Goal: Task Accomplishment & Management: Complete application form

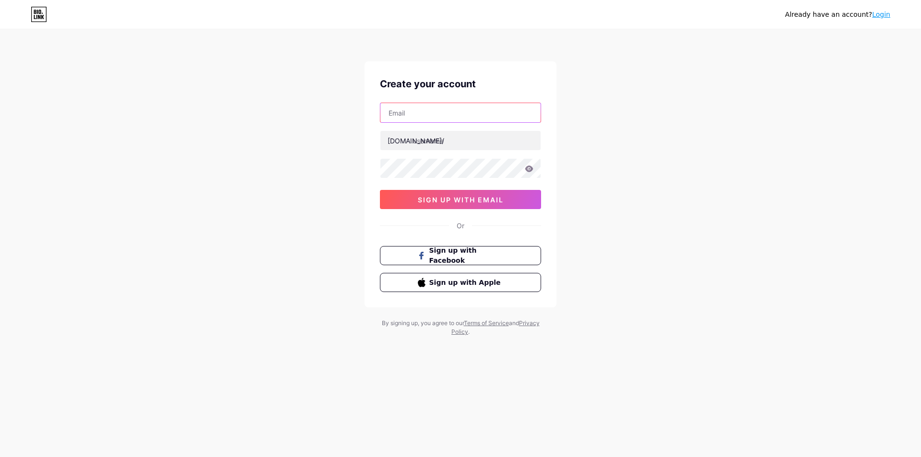
click at [465, 117] on input "text" at bounding box center [460, 112] width 160 height 19
paste input "[EMAIL_ADDRESS][DOMAIN_NAME]"
type input "[EMAIL_ADDRESS][DOMAIN_NAME]"
click at [457, 137] on input "text" at bounding box center [457, 140] width 160 height 19
type input "jp168"
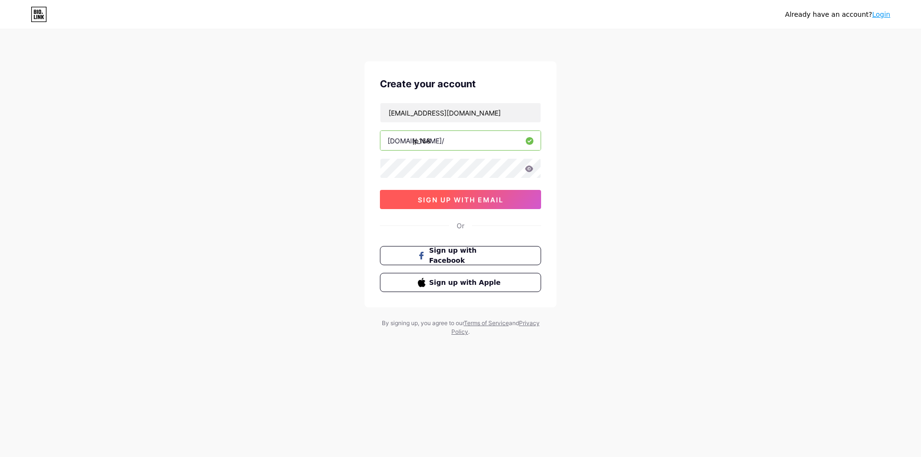
click at [487, 196] on span "sign up with email" at bounding box center [461, 200] width 86 height 8
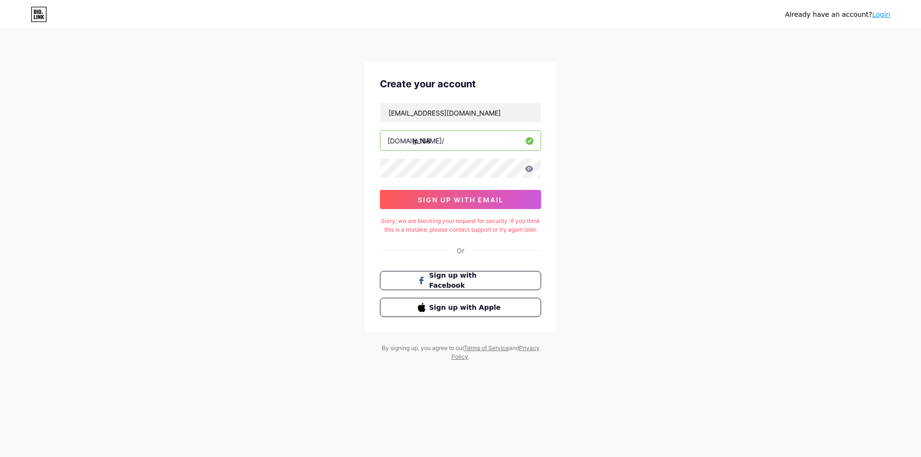
click at [633, 104] on div "Already have an account? Login Create your account [EMAIL_ADDRESS][DOMAIN_NAME]…" at bounding box center [460, 196] width 921 height 392
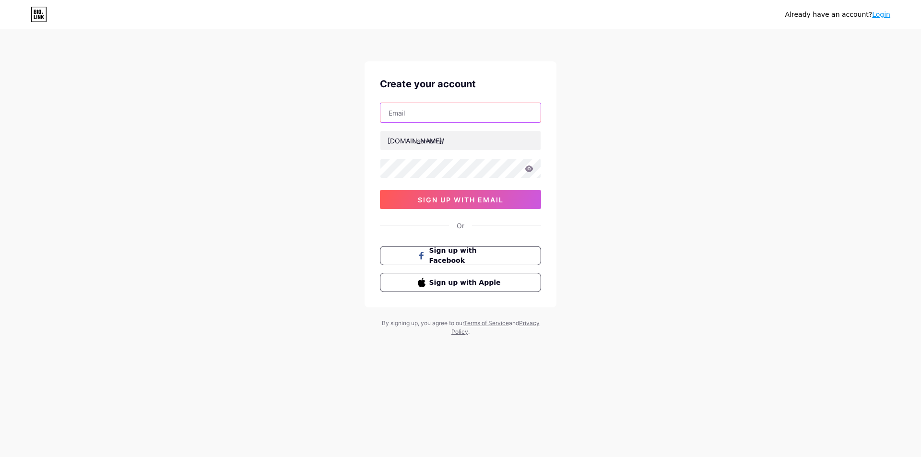
click at [449, 113] on input "text" at bounding box center [460, 112] width 160 height 19
paste input "[EMAIL_ADDRESS][DOMAIN_NAME]"
type input "[EMAIL_ADDRESS][DOMAIN_NAME]"
click at [452, 148] on input "text" at bounding box center [460, 140] width 160 height 19
type input "jp168"
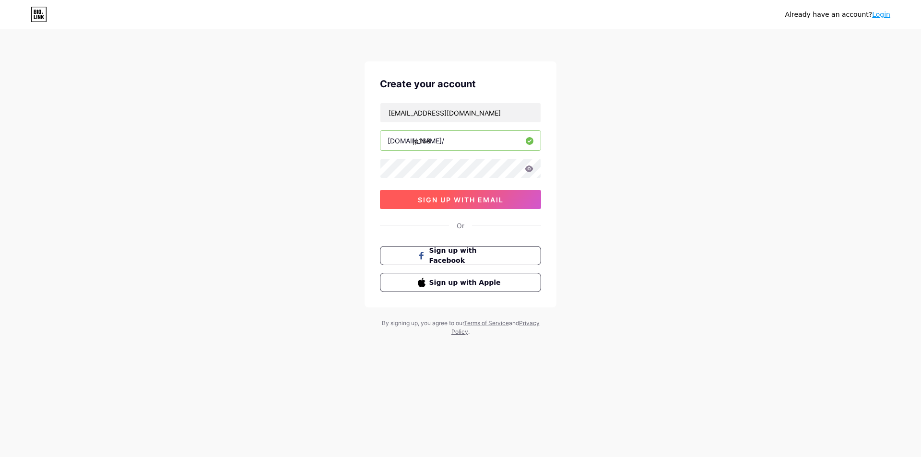
click at [457, 197] on span "sign up with email" at bounding box center [461, 200] width 86 height 8
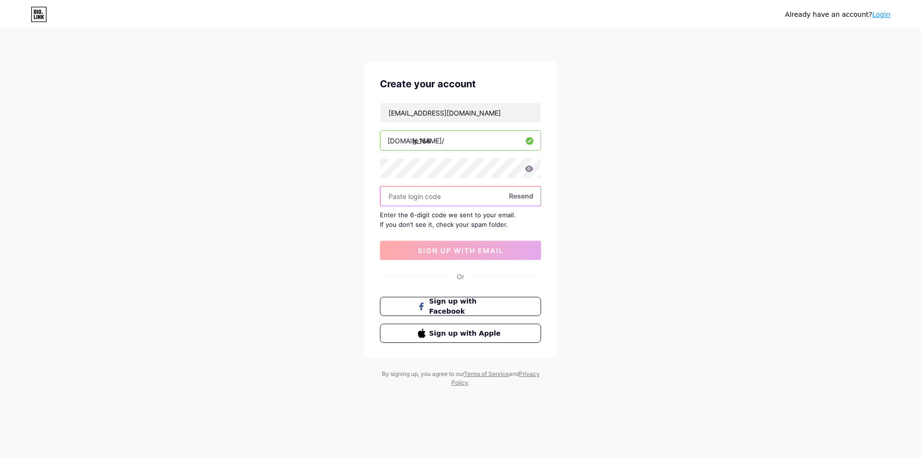
click at [442, 189] on input "text" at bounding box center [460, 196] width 160 height 19
type input "598304"
click at [464, 250] on span "sign up with email" at bounding box center [461, 251] width 86 height 8
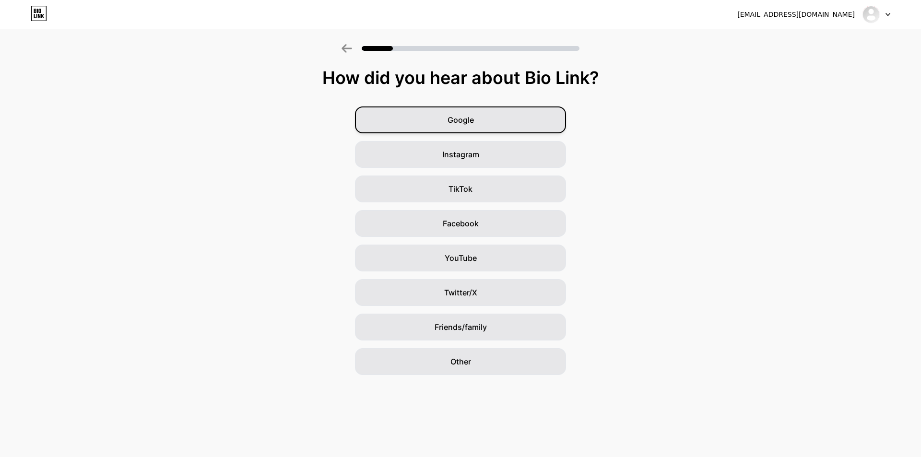
click at [521, 120] on div "Google" at bounding box center [460, 120] width 211 height 27
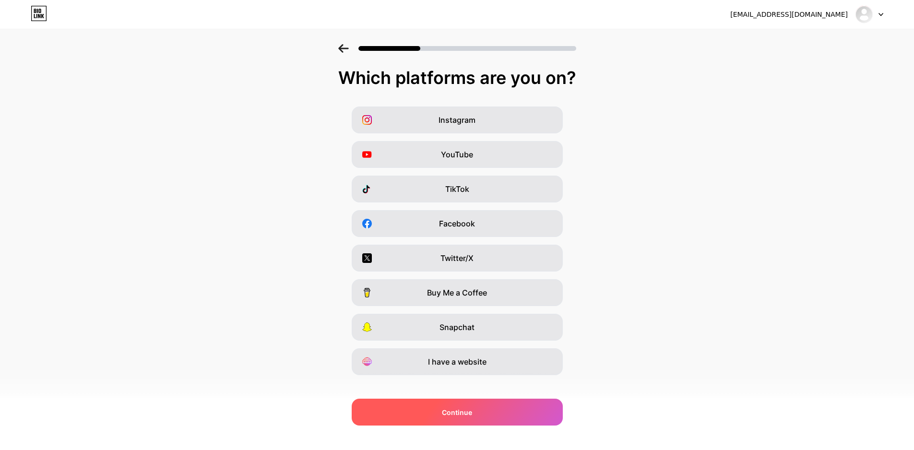
click at [457, 421] on div "Continue" at bounding box center [457, 412] width 211 height 27
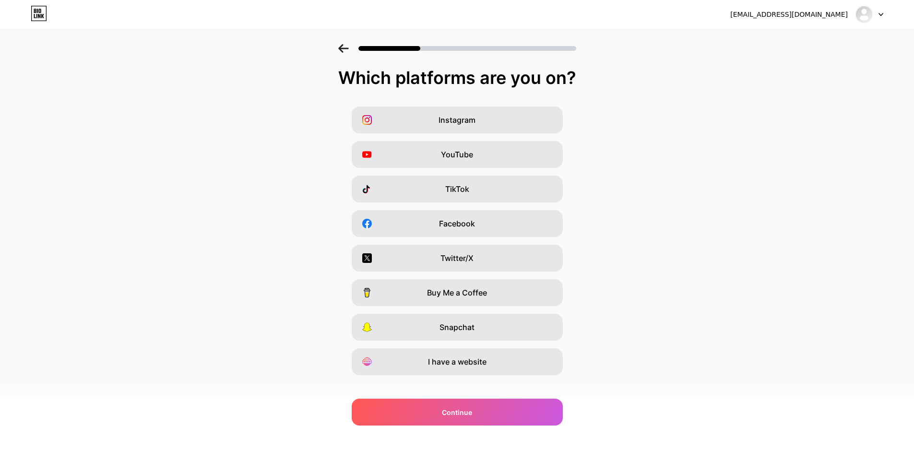
click at [345, 48] on icon at bounding box center [343, 48] width 10 height 9
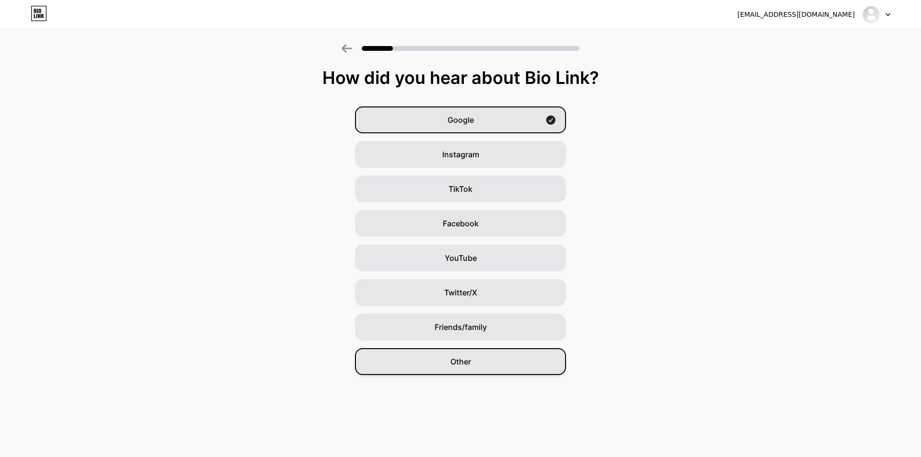
click at [474, 360] on div "Other" at bounding box center [460, 361] width 211 height 27
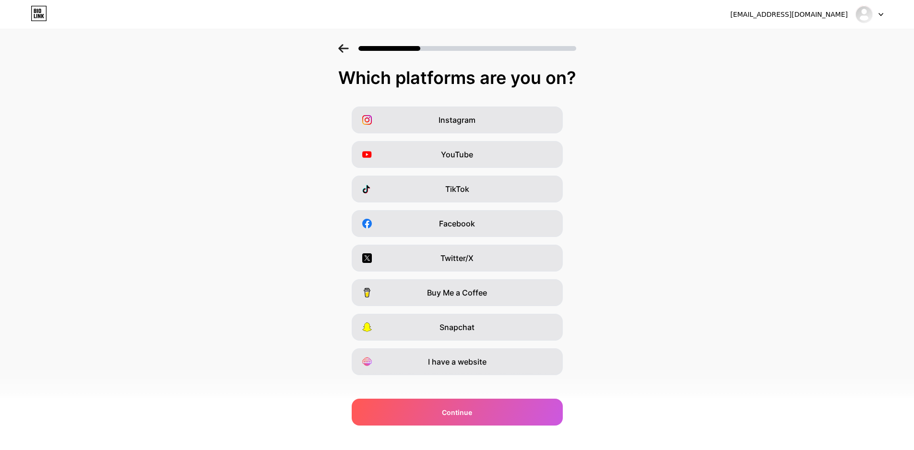
click at [346, 47] on icon at bounding box center [343, 48] width 11 height 9
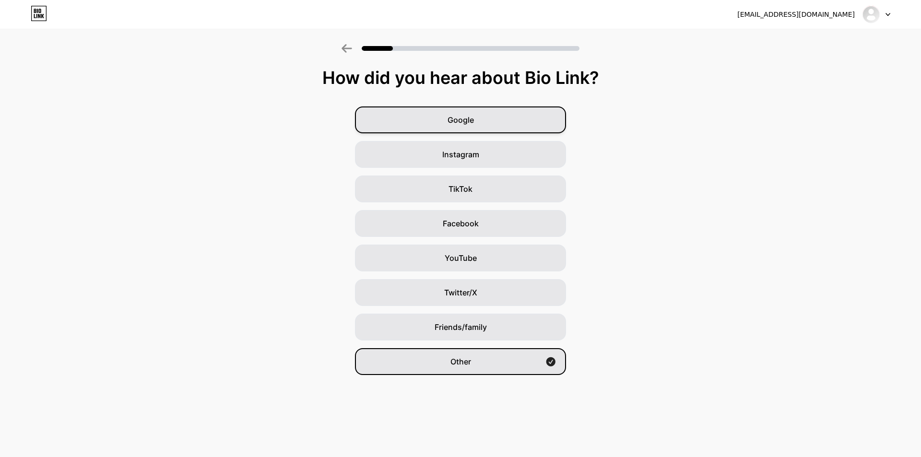
click at [444, 114] on div "Google" at bounding box center [460, 120] width 211 height 27
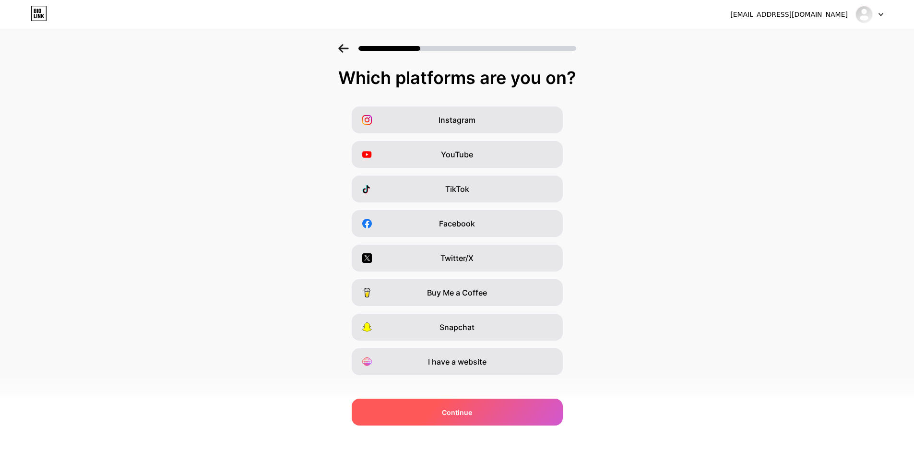
click at [471, 405] on div "Continue" at bounding box center [457, 412] width 211 height 27
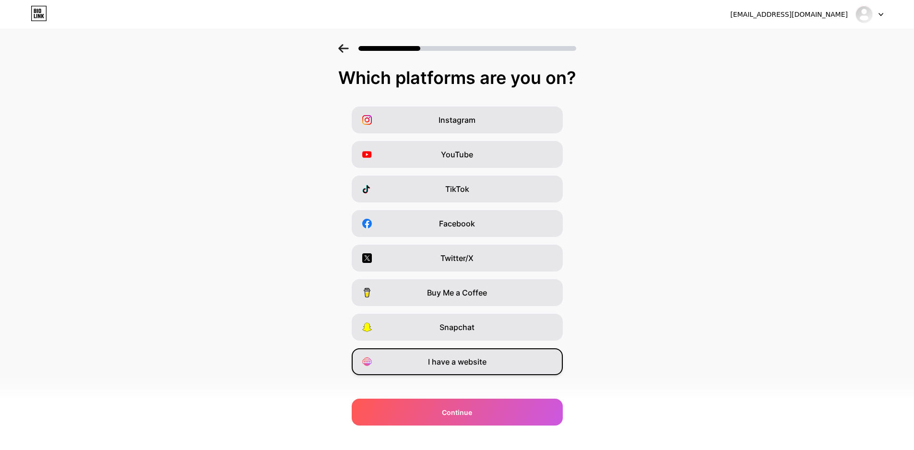
click at [469, 360] on span "I have a website" at bounding box center [457, 362] width 59 height 12
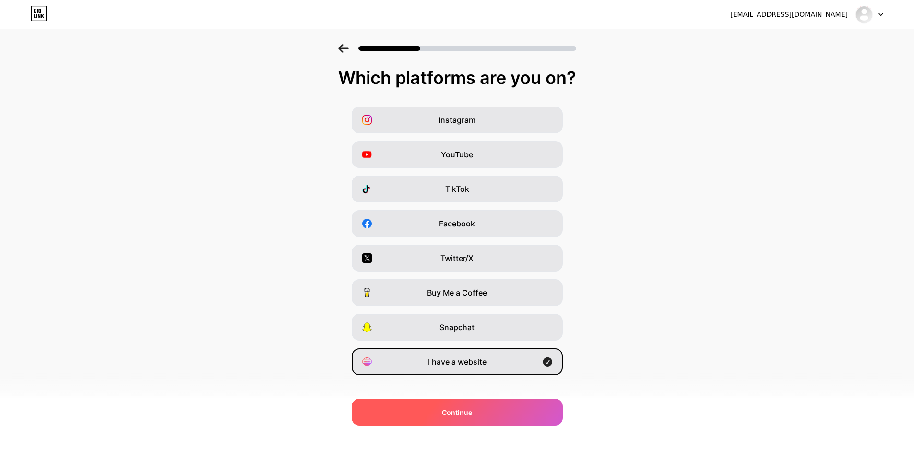
click at [479, 413] on div "Continue" at bounding box center [457, 412] width 211 height 27
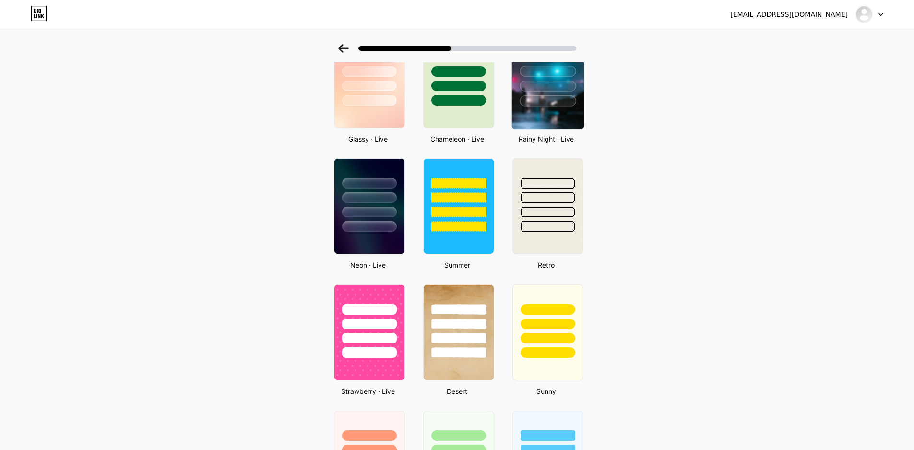
scroll to position [224, 0]
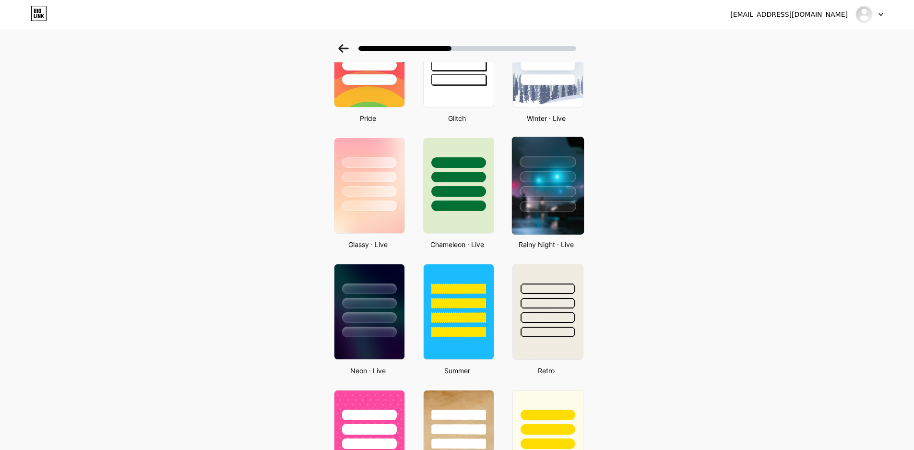
click at [546, 181] on div at bounding box center [548, 176] width 56 height 11
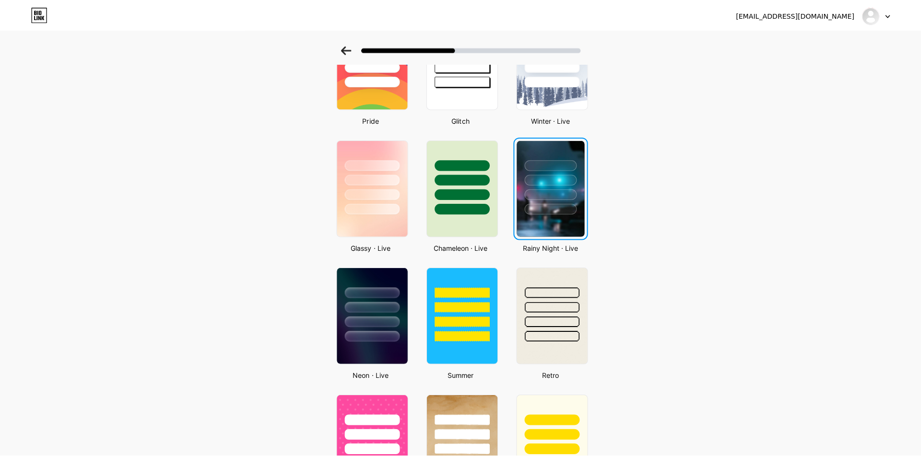
scroll to position [0, 0]
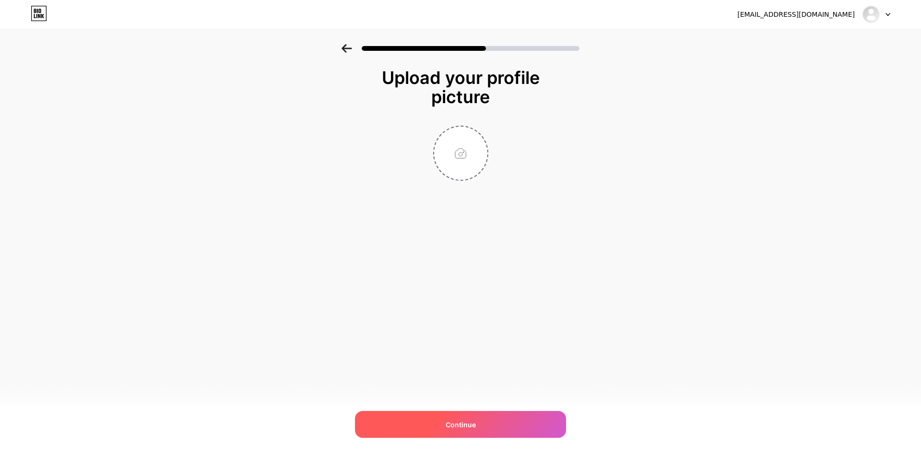
click at [458, 417] on div "Continue" at bounding box center [460, 424] width 211 height 27
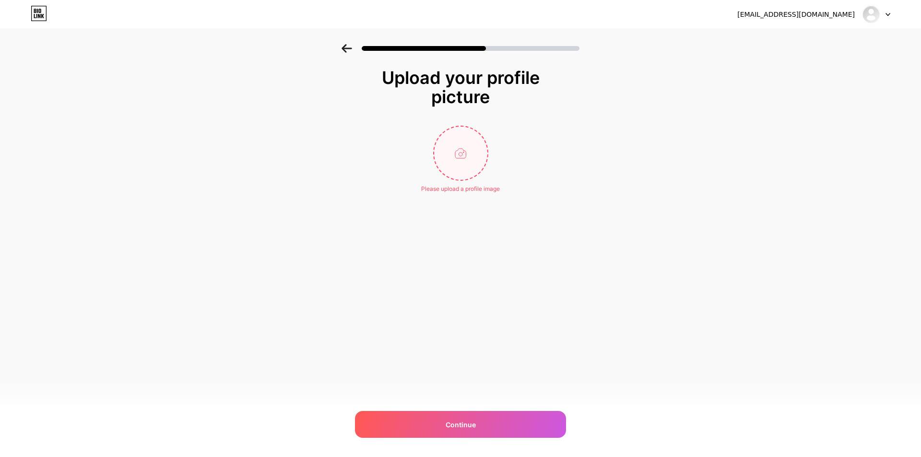
click at [452, 166] on input "file" at bounding box center [460, 153] width 53 height 53
click at [452, 131] on input "file" at bounding box center [460, 153] width 53 height 53
type input "C:\fakepath\Urano.jpeg"
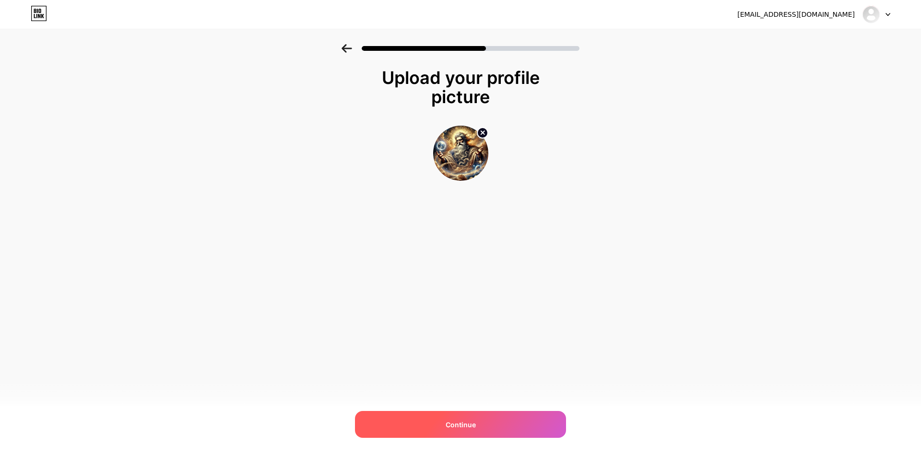
click at [487, 414] on div "Continue" at bounding box center [460, 424] width 211 height 27
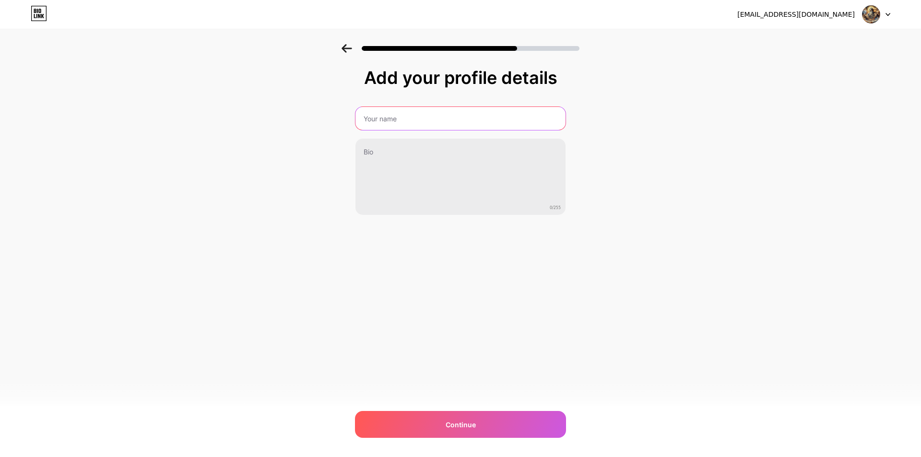
click at [408, 118] on input "text" at bounding box center [461, 118] width 210 height 23
type input "JP168"
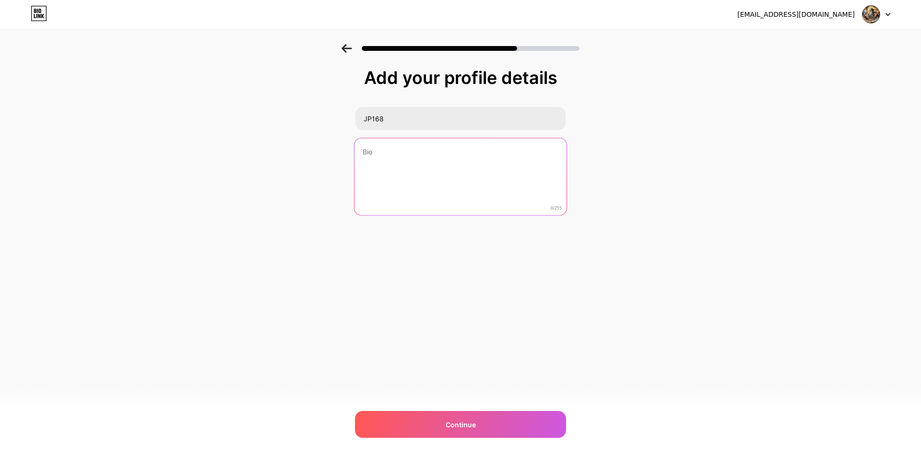
click at [406, 150] on textarea at bounding box center [461, 177] width 212 height 78
type textarea "j"
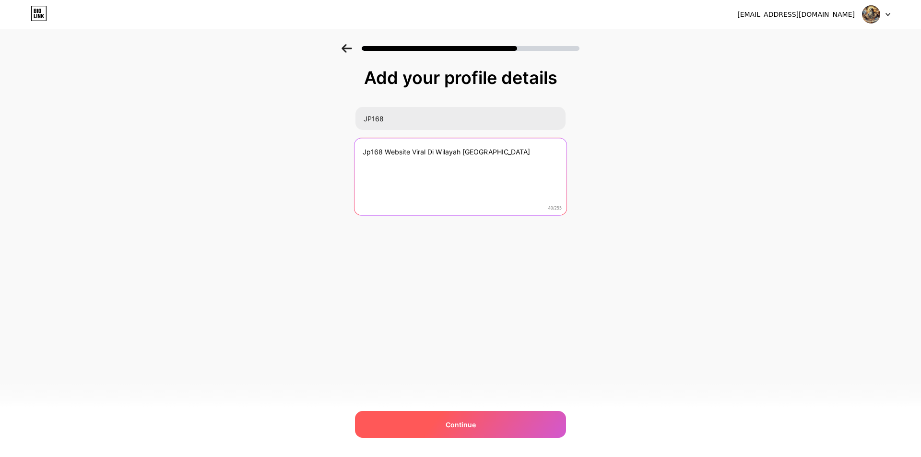
type textarea "Jp168 Website Viral Di Wilayah Indonesia"
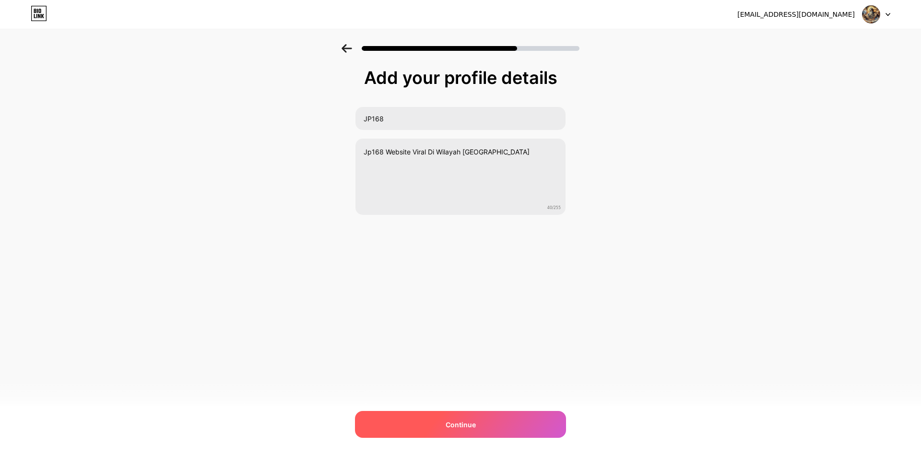
click at [470, 416] on div "Continue" at bounding box center [460, 424] width 211 height 27
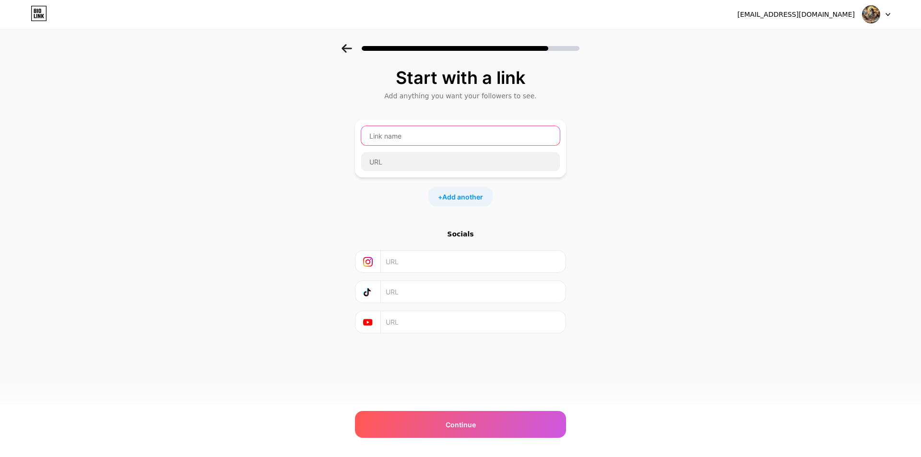
click at [428, 133] on input "text" at bounding box center [460, 135] width 199 height 19
type input "D"
type input "JP168 Daftar"
click at [479, 142] on input "JP168 Daftar" at bounding box center [460, 135] width 199 height 19
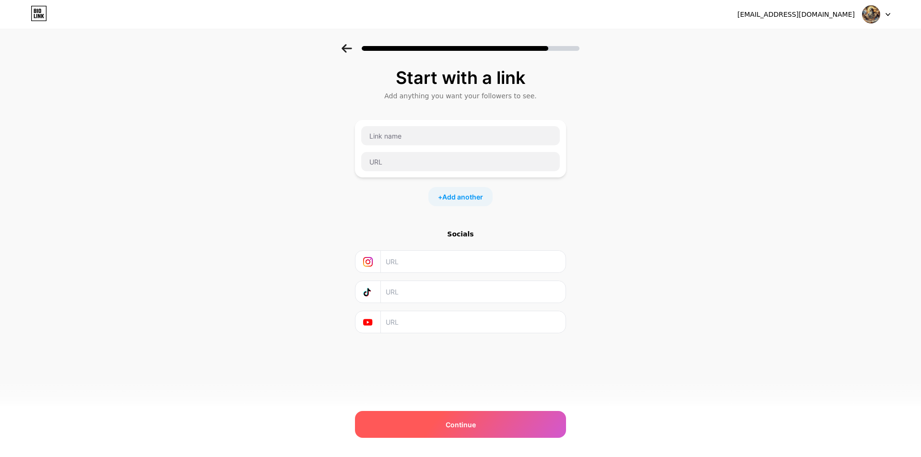
click at [496, 420] on div "Continue" at bounding box center [460, 424] width 211 height 27
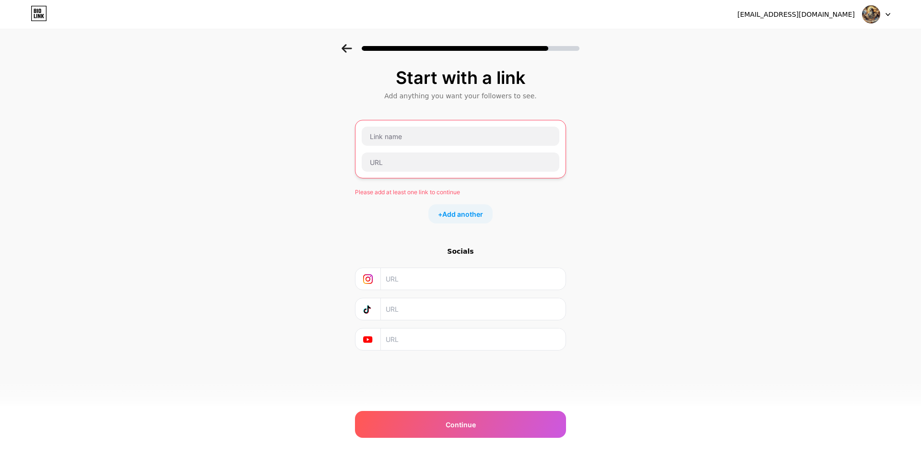
click at [883, 19] on div at bounding box center [877, 14] width 28 height 17
click at [692, 113] on div "Start with a link Add anything you want your followers to see. Please add at le…" at bounding box center [460, 221] width 921 height 355
click at [451, 143] on input "text" at bounding box center [461, 136] width 198 height 19
type input "D"
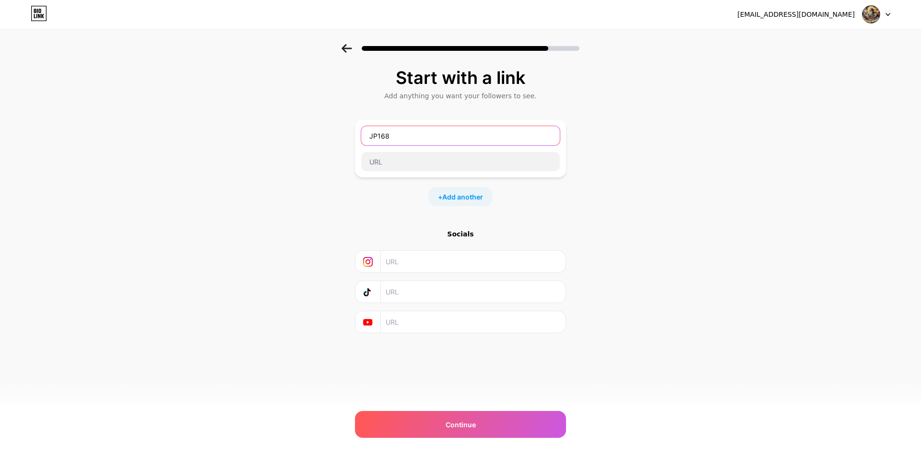
click at [451, 143] on input "JP168" at bounding box center [460, 135] width 199 height 19
type input "JP168 Daftar"
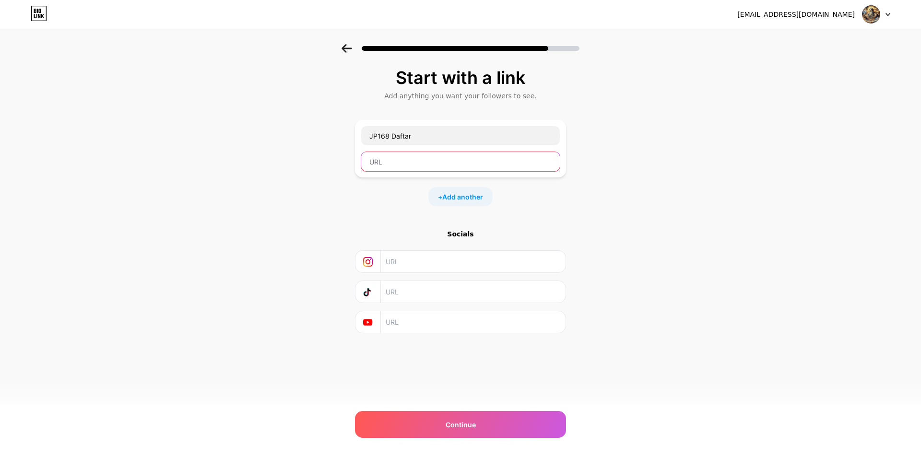
click at [440, 153] on input "text" at bounding box center [460, 161] width 199 height 19
click at [473, 166] on input "text" at bounding box center [460, 161] width 199 height 19
paste input "bio.site/jp168_login"
type input "bio.site/jp168_login"
click at [476, 200] on span "Add another" at bounding box center [462, 197] width 41 height 10
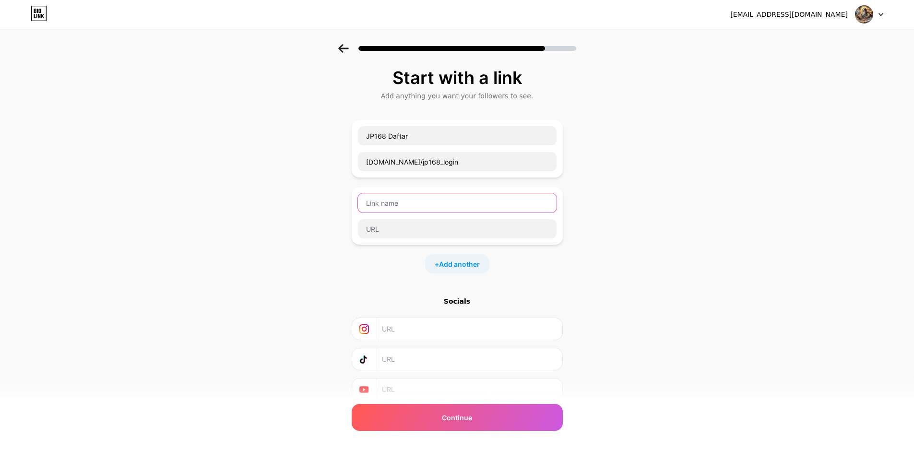
click at [443, 202] on input "text" at bounding box center [457, 202] width 199 height 19
click at [443, 202] on input "JP168" at bounding box center [457, 202] width 199 height 19
type input "JP168 Link Daftar"
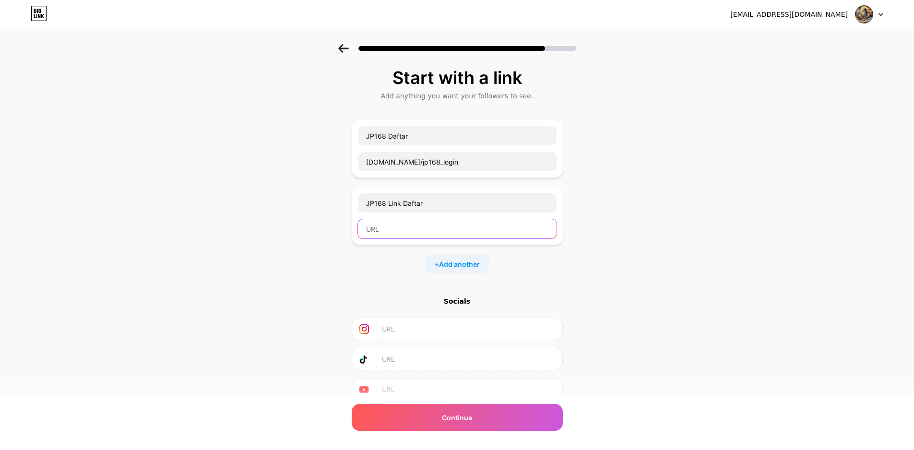
click at [425, 233] on input "text" at bounding box center [457, 228] width 199 height 19
paste input "bio.site/jp168_login"
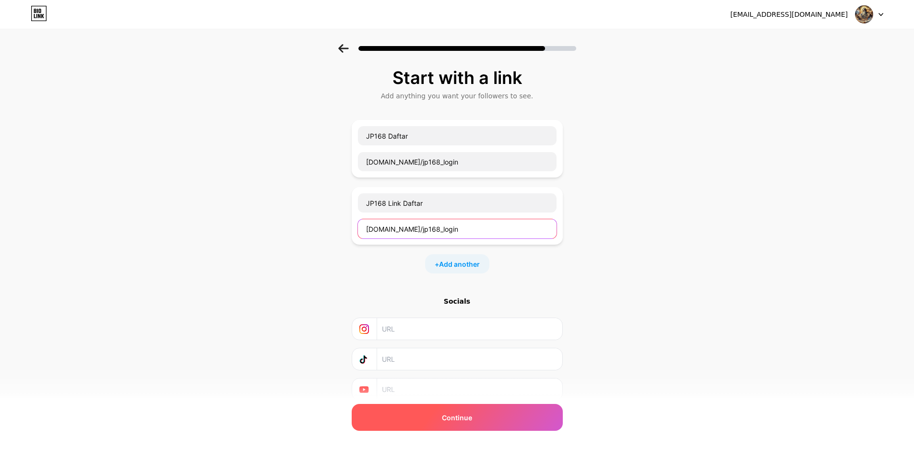
type input "bio.site/jp168_login"
click at [475, 418] on div "Continue" at bounding box center [457, 417] width 211 height 27
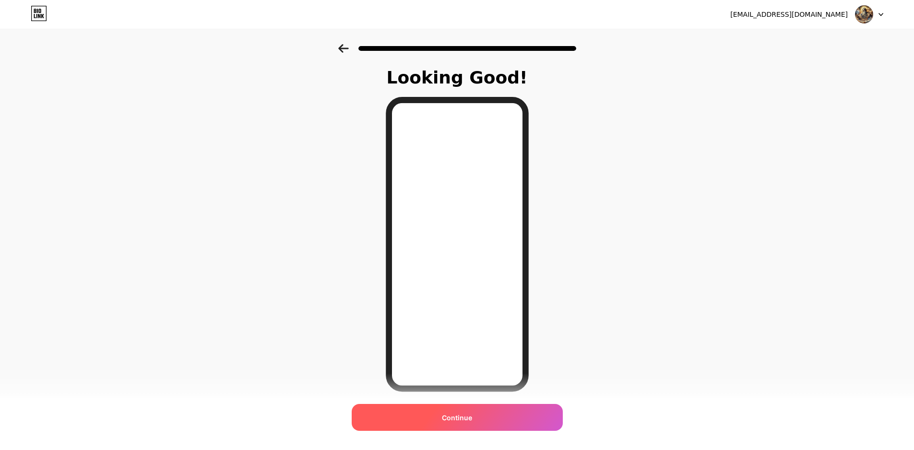
click at [487, 413] on div "Continue" at bounding box center [457, 417] width 211 height 27
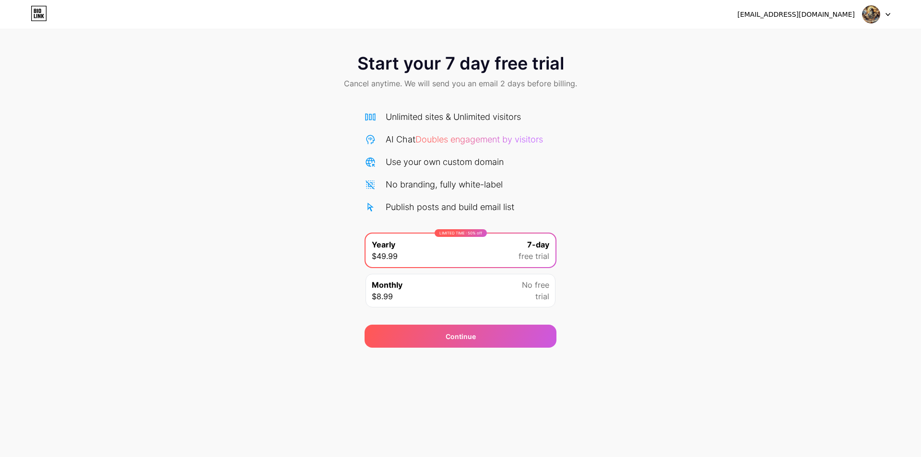
click at [513, 288] on div "Monthly $8.99 No free trial" at bounding box center [461, 291] width 190 height 34
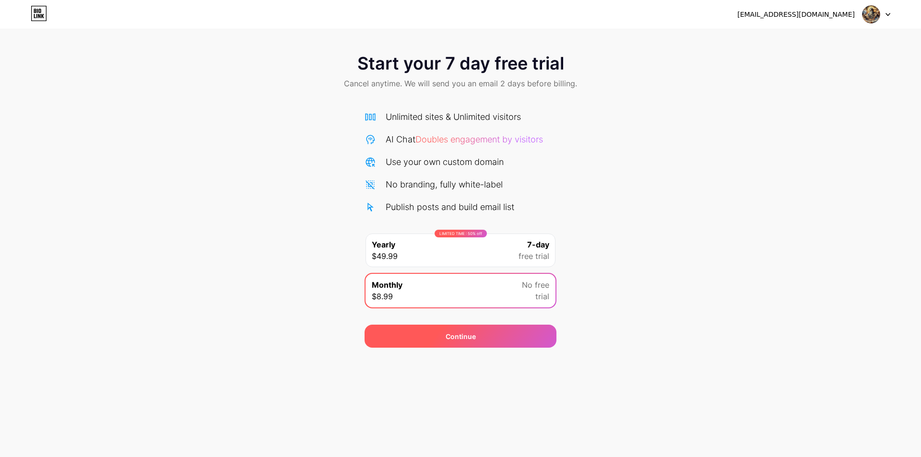
click at [512, 328] on div "Continue" at bounding box center [461, 336] width 192 height 23
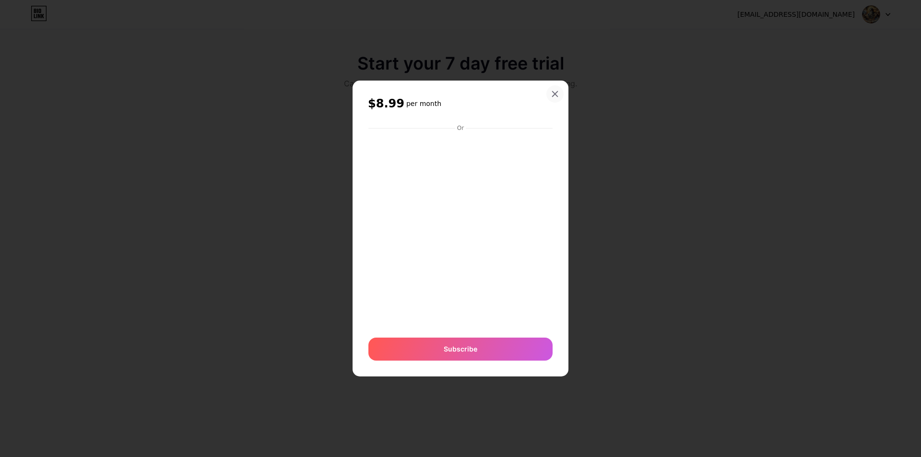
click at [553, 97] on icon at bounding box center [555, 94] width 8 height 8
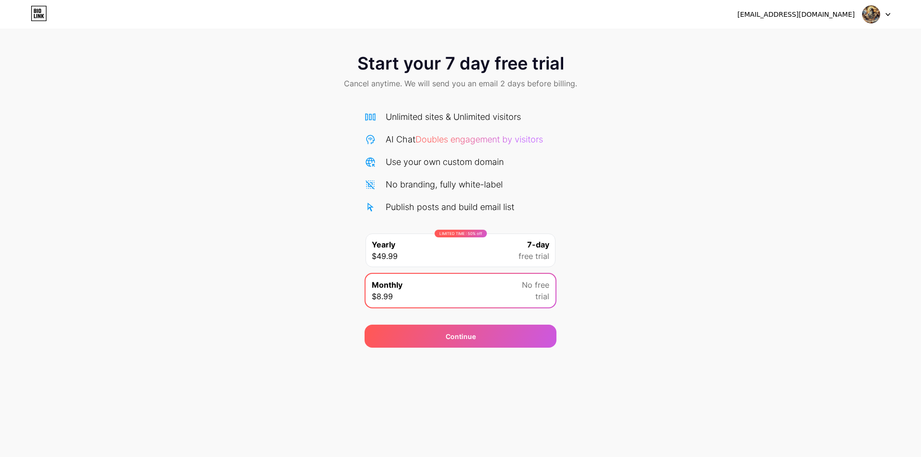
click at [519, 251] on div "LIMITED TIME : 50% off Yearly $49.99 7-day free trial" at bounding box center [461, 251] width 190 height 34
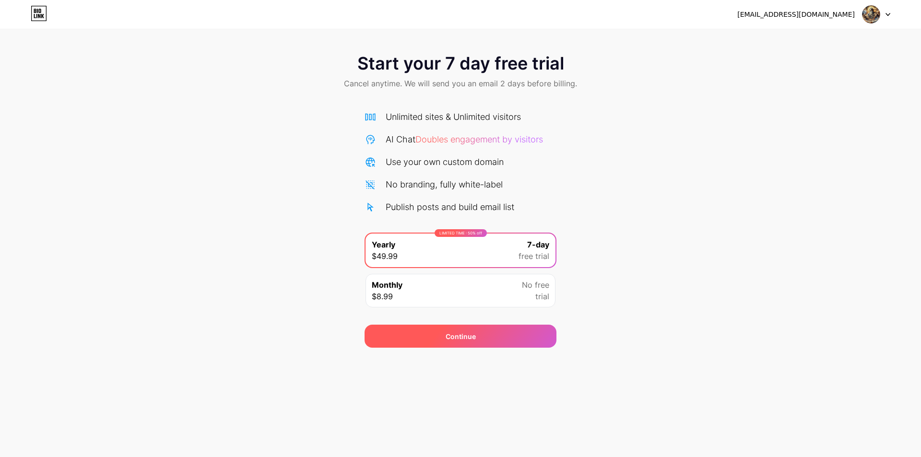
click at [501, 337] on div "Continue" at bounding box center [461, 336] width 192 height 23
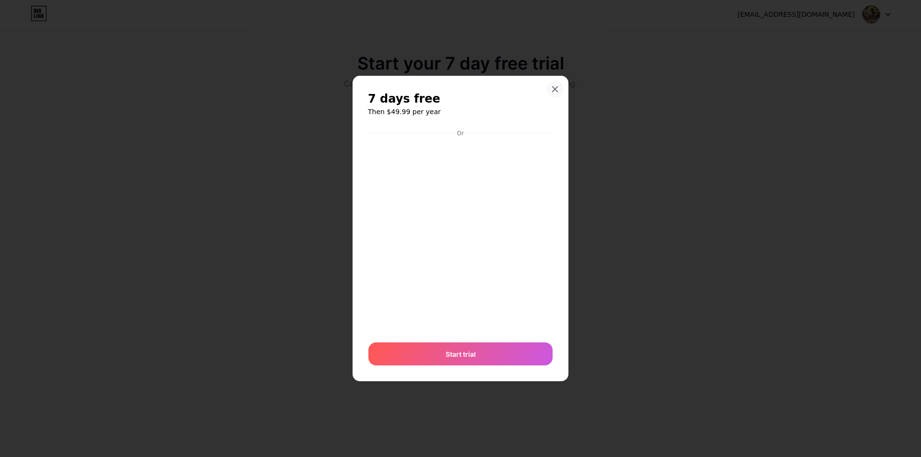
click at [559, 83] on div at bounding box center [554, 89] width 17 height 17
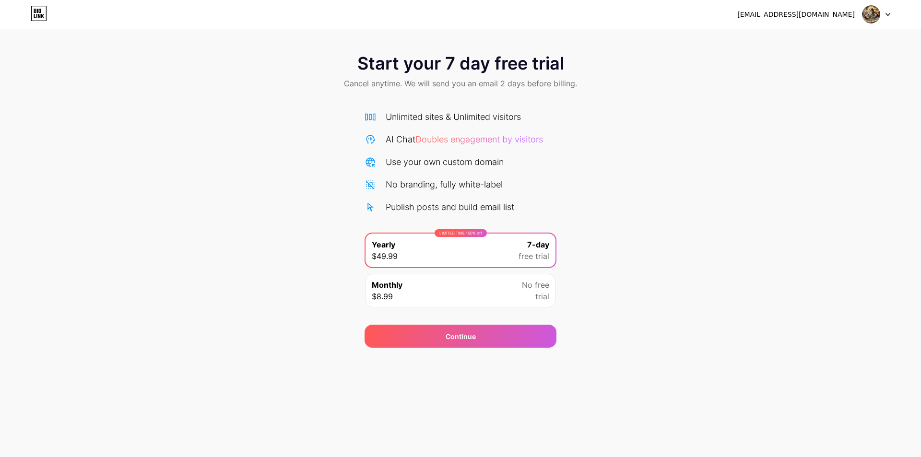
click at [539, 71] on span "Start your 7 day free trial" at bounding box center [460, 63] width 207 height 19
click at [38, 13] on icon at bounding box center [39, 13] width 16 height 15
